Goal: Information Seeking & Learning: Learn about a topic

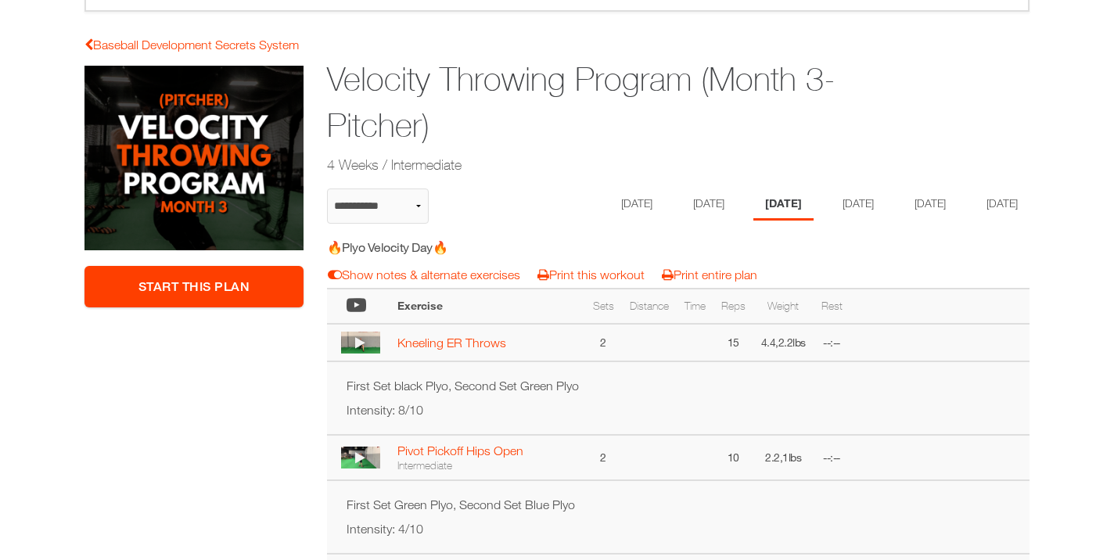
scroll to position [246, 0]
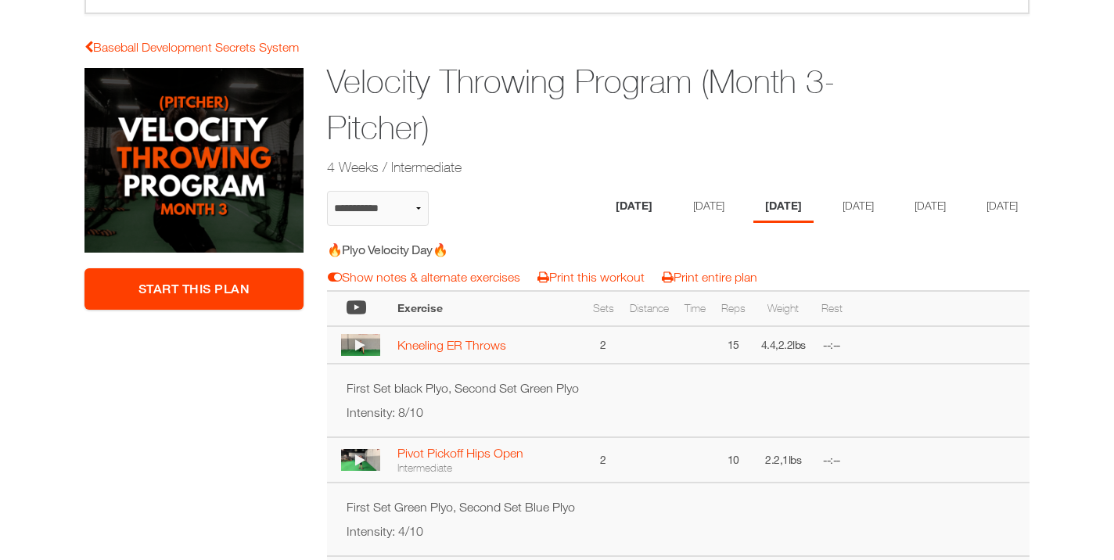
click at [604, 203] on li "[DATE]" at bounding box center [634, 207] width 60 height 32
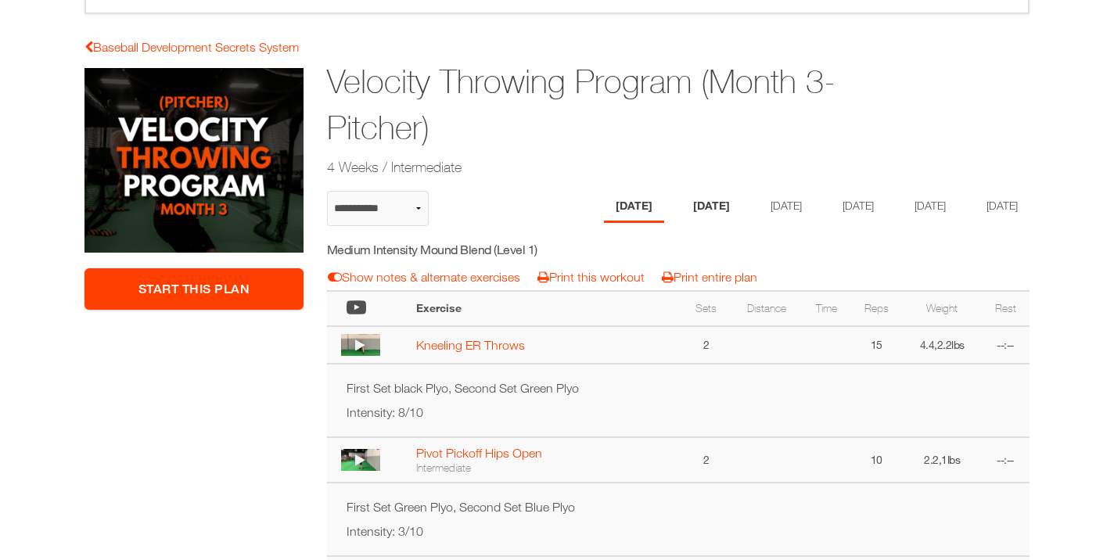
click at [688, 206] on li "[DATE]" at bounding box center [711, 207] width 60 height 32
click at [850, 207] on li "[DATE]" at bounding box center [855, 207] width 60 height 32
click at [936, 207] on li "[DATE]" at bounding box center [927, 207] width 60 height 32
click at [969, 223] on li "[DATE]" at bounding box center [999, 207] width 60 height 32
click at [766, 208] on li "[DATE]" at bounding box center [778, 207] width 60 height 32
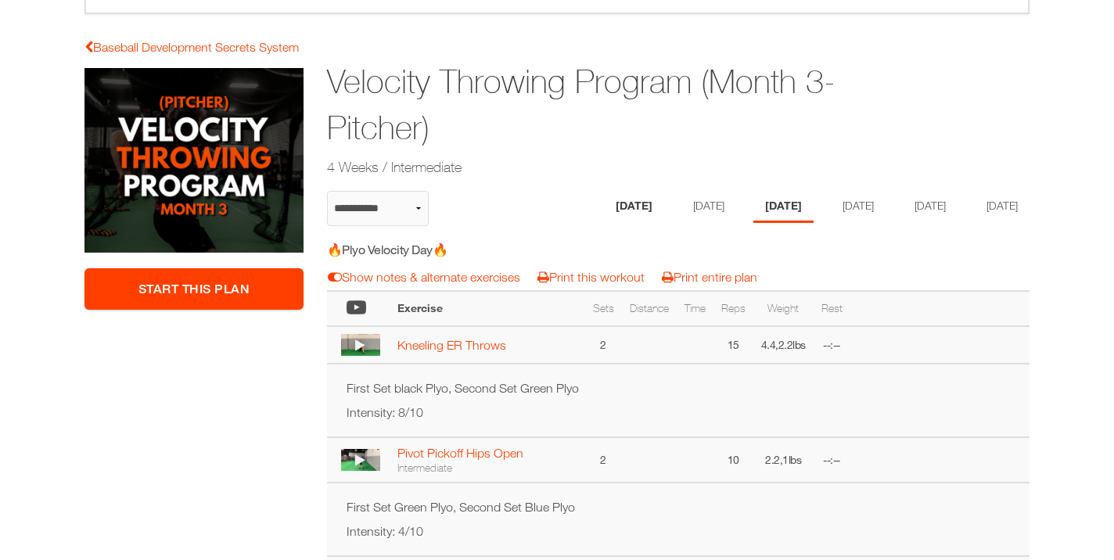
click at [606, 204] on li "[DATE]" at bounding box center [634, 207] width 60 height 32
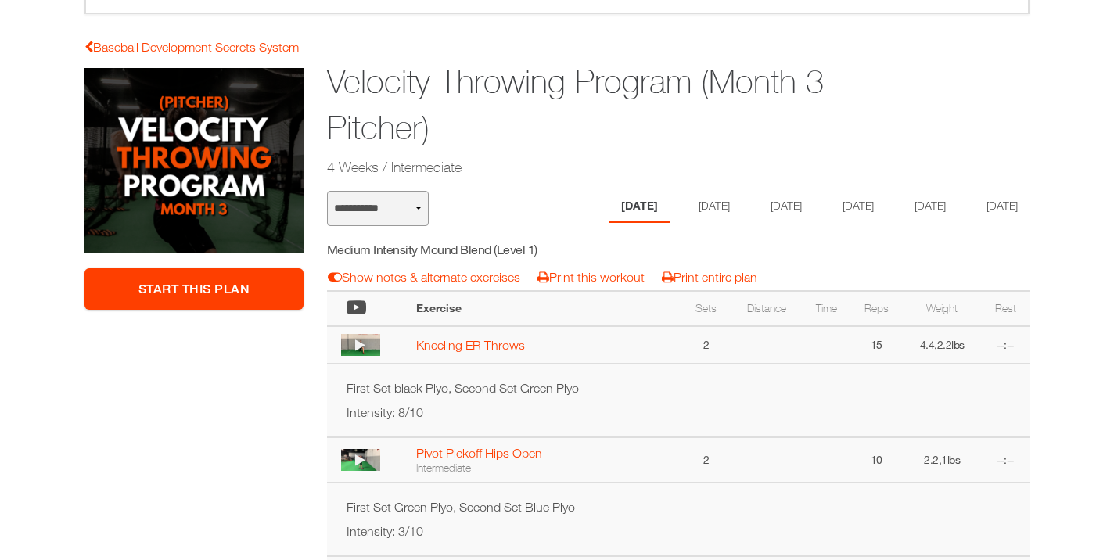
click at [417, 208] on select "**********" at bounding box center [378, 208] width 102 height 35
select select "**********"
click at [327, 191] on select "**********" at bounding box center [378, 208] width 102 height 35
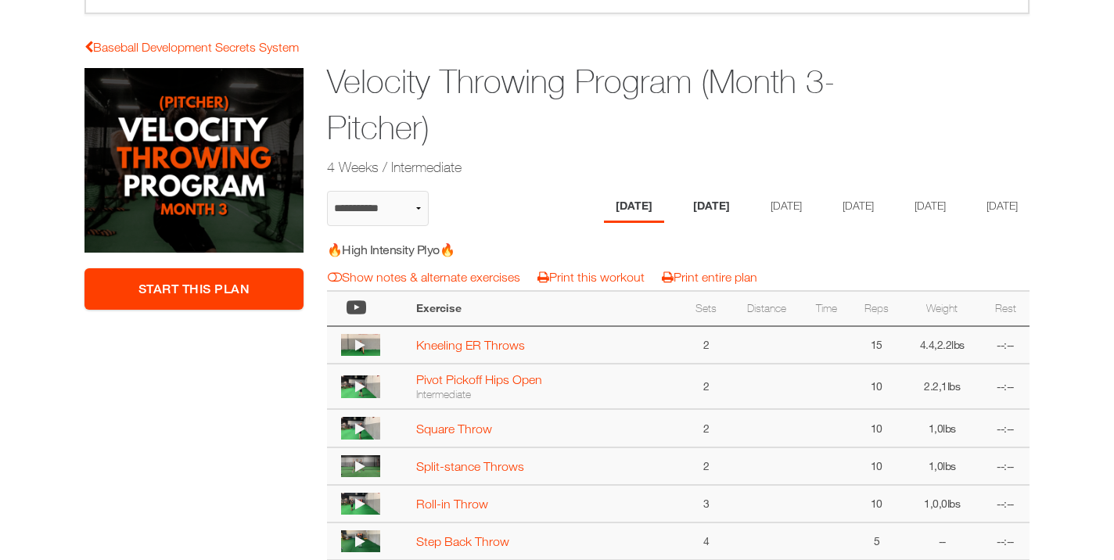
click at [681, 207] on li "[DATE]" at bounding box center [711, 207] width 60 height 32
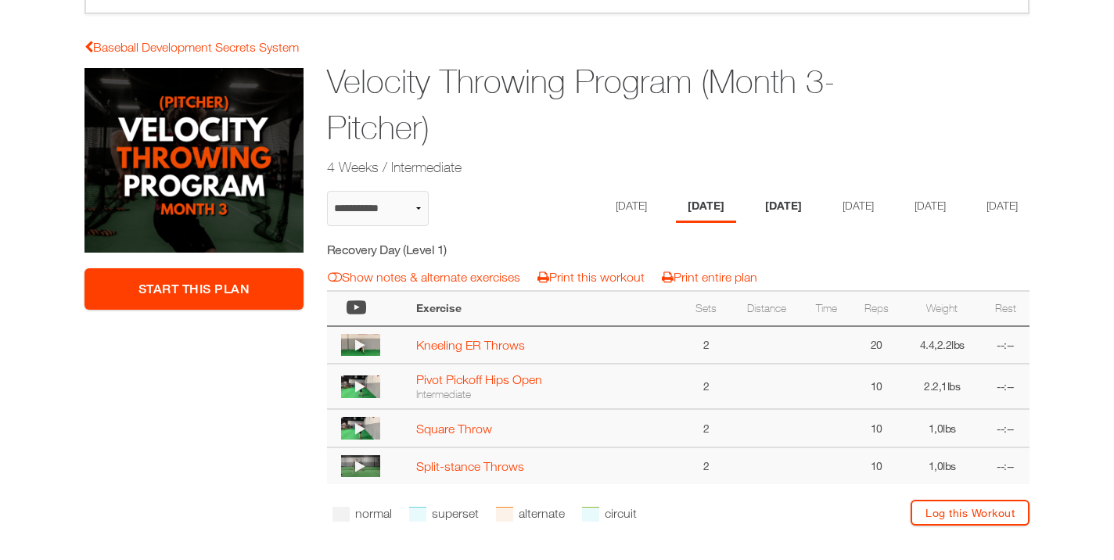
click at [756, 205] on li "[DATE]" at bounding box center [783, 207] width 60 height 32
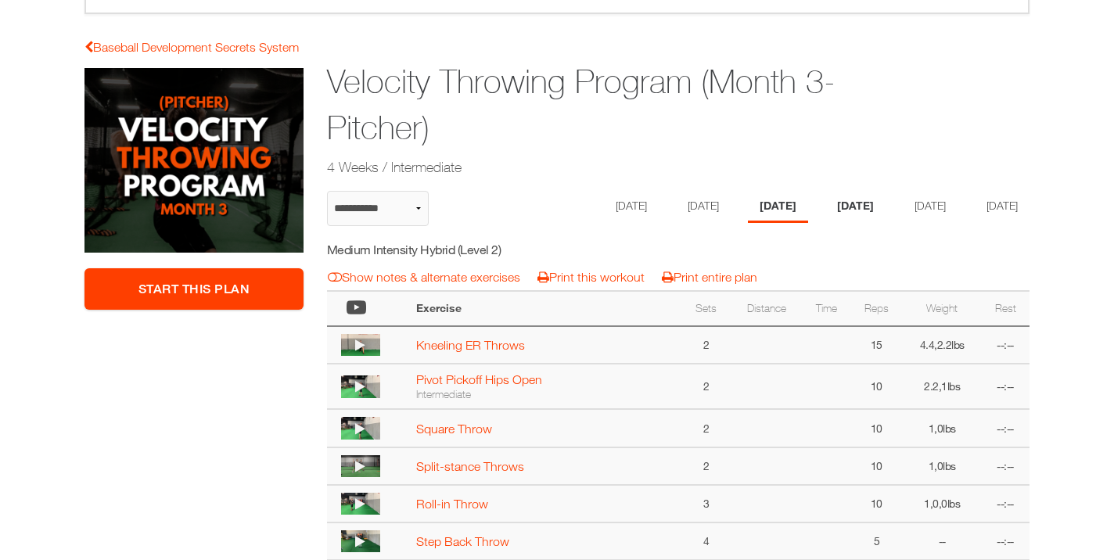
click at [856, 201] on li "[DATE]" at bounding box center [855, 207] width 60 height 32
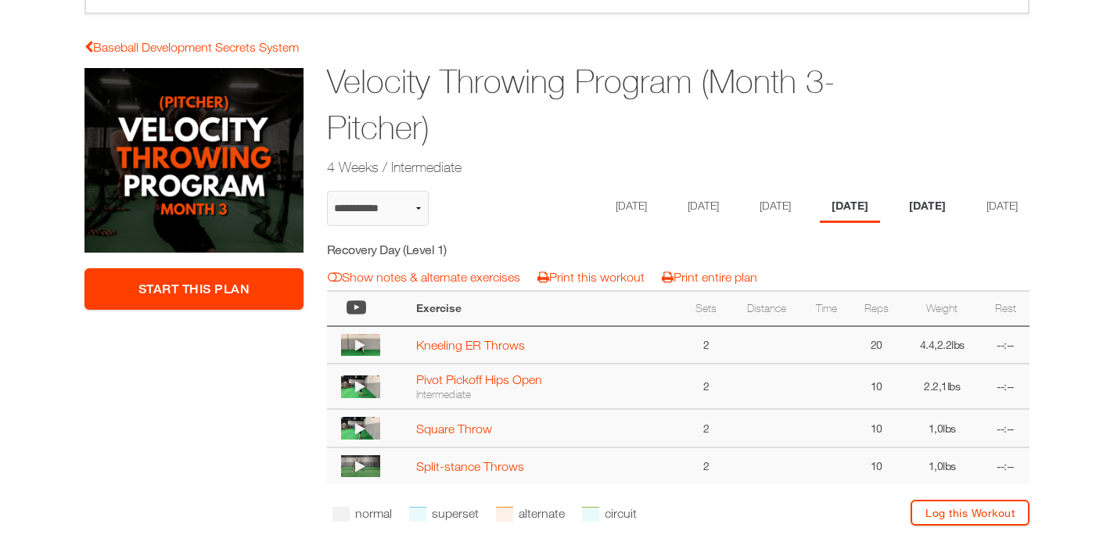
click at [935, 203] on li "[DATE]" at bounding box center [927, 207] width 60 height 32
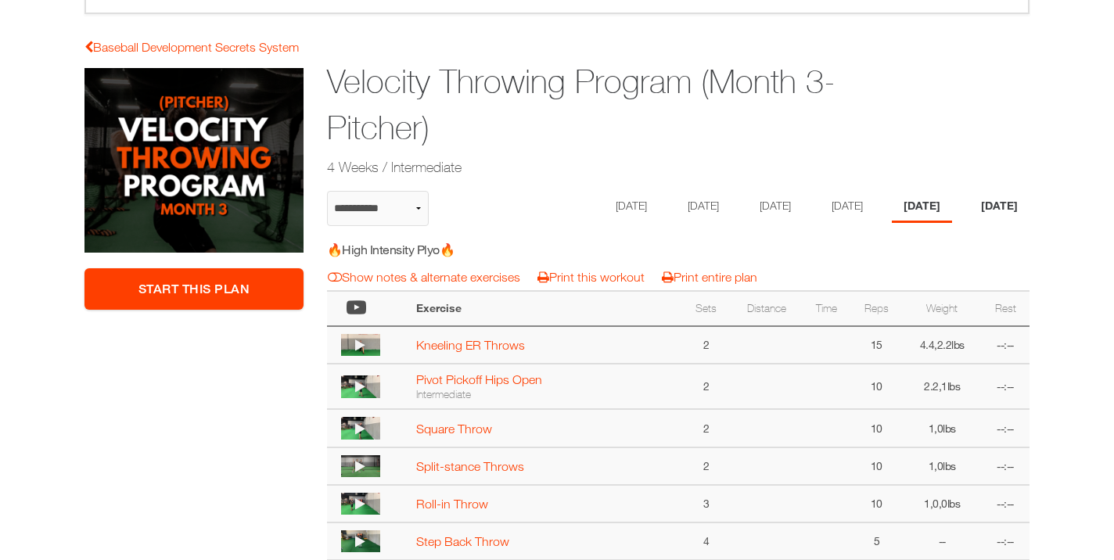
click at [969, 223] on li "[DATE]" at bounding box center [999, 207] width 60 height 32
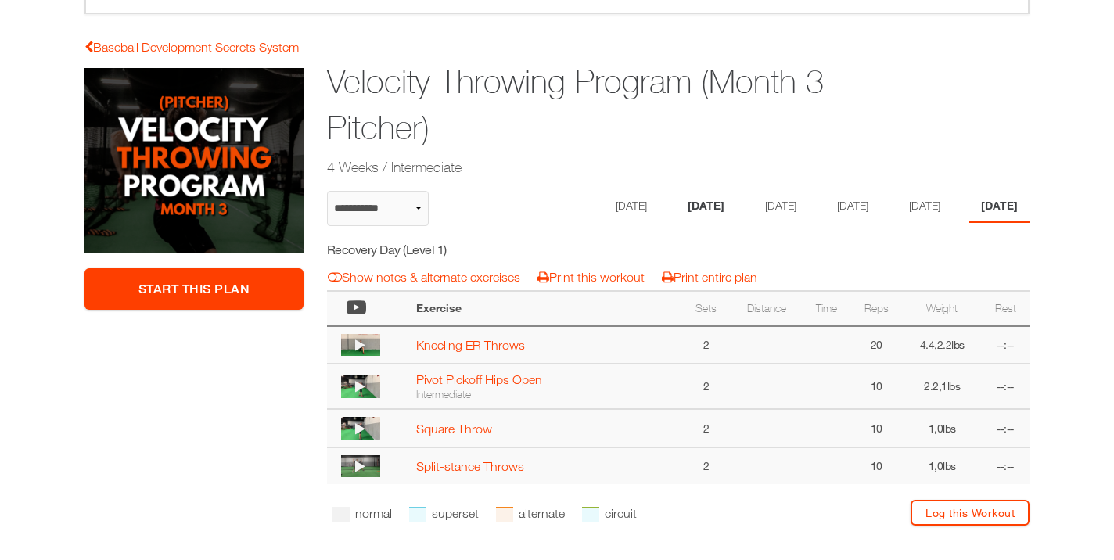
click at [676, 206] on li "[DATE]" at bounding box center [706, 207] width 60 height 32
click at [604, 204] on li "[DATE]" at bounding box center [634, 207] width 60 height 32
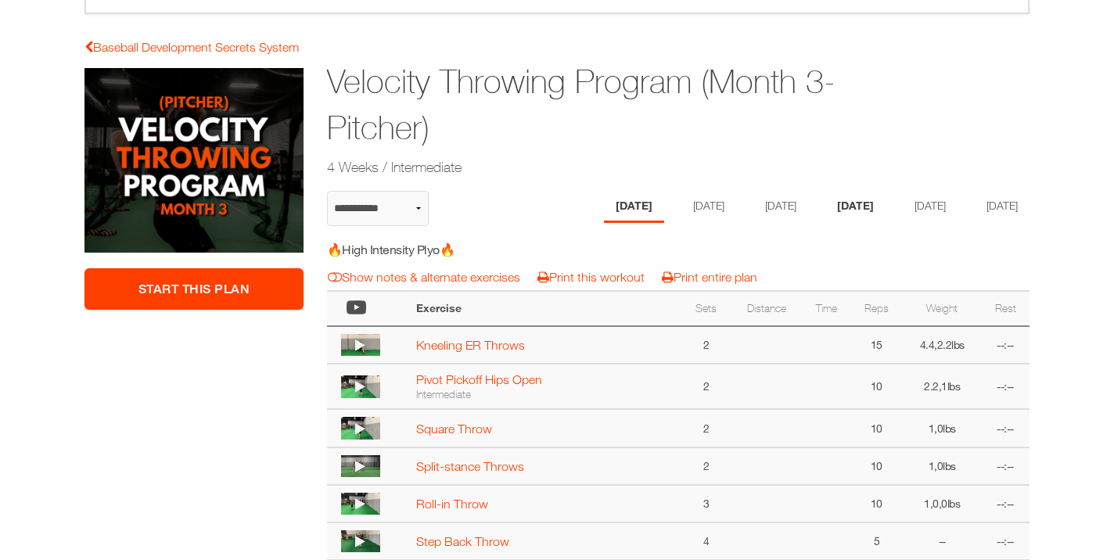
click at [856, 204] on li "[DATE]" at bounding box center [855, 207] width 60 height 32
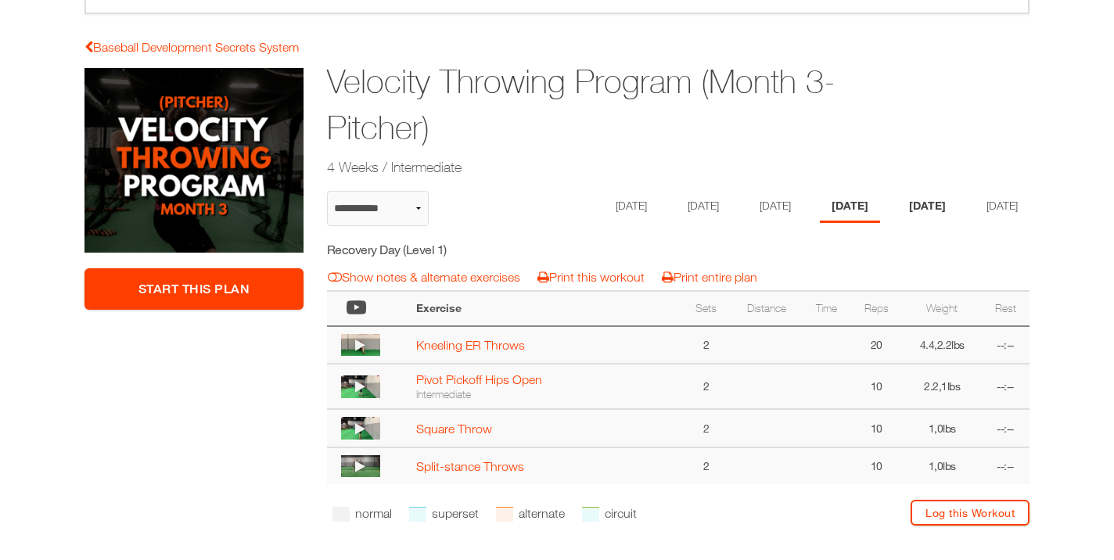
click at [938, 204] on li "[DATE]" at bounding box center [927, 207] width 60 height 32
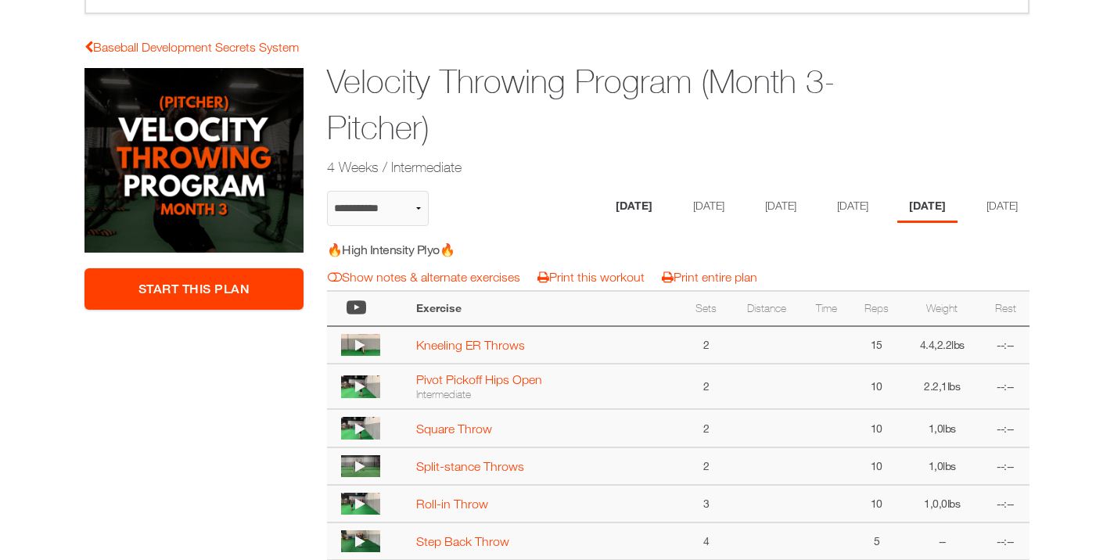
click at [604, 202] on li "[DATE]" at bounding box center [634, 207] width 60 height 32
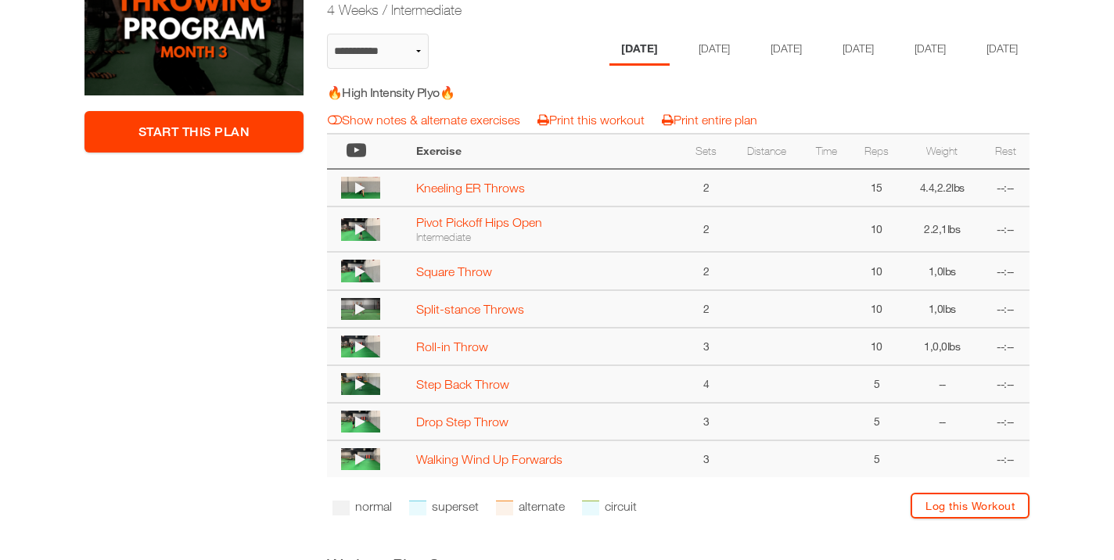
scroll to position [408, 0]
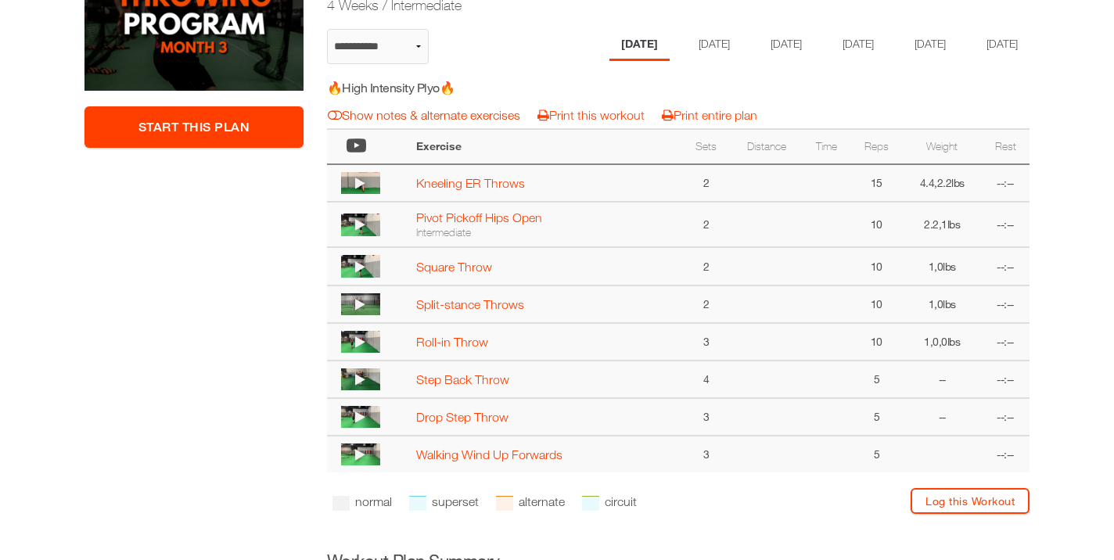
click at [371, 122] on link "Show notes & alternate exercises" at bounding box center [424, 115] width 192 height 14
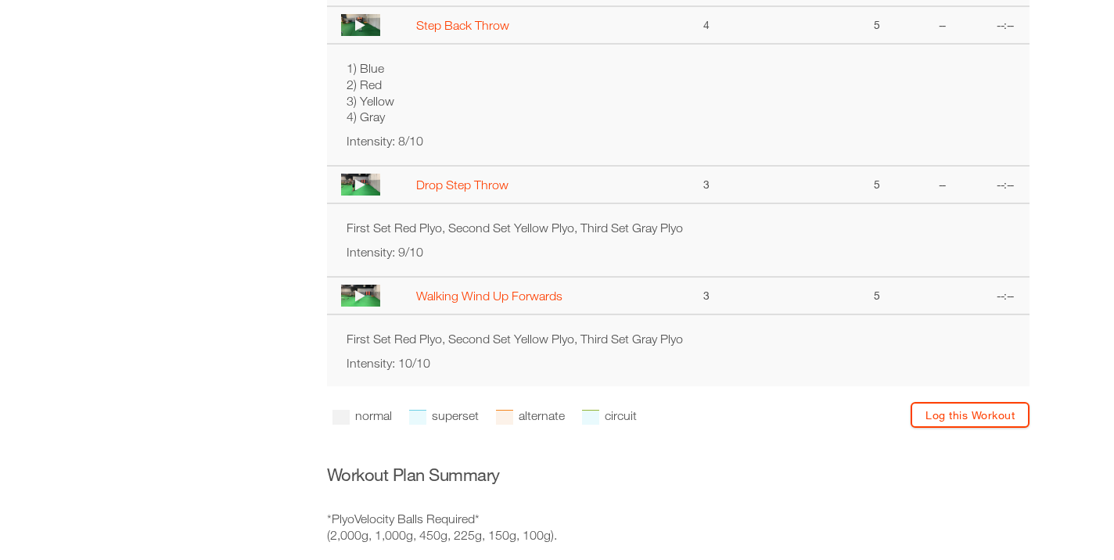
scroll to position [0, 0]
